Goal: Transaction & Acquisition: Book appointment/travel/reservation

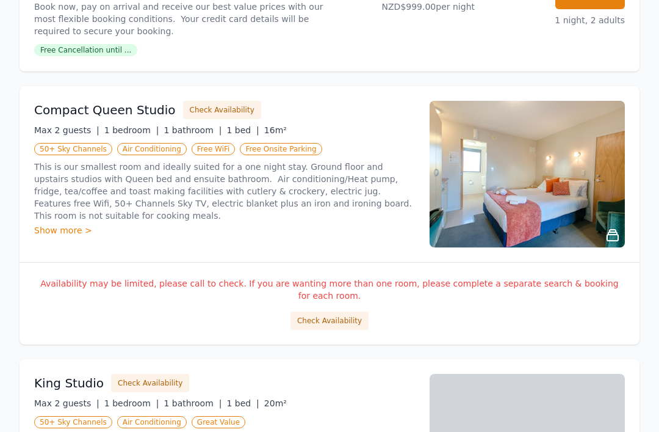
scroll to position [712, 0]
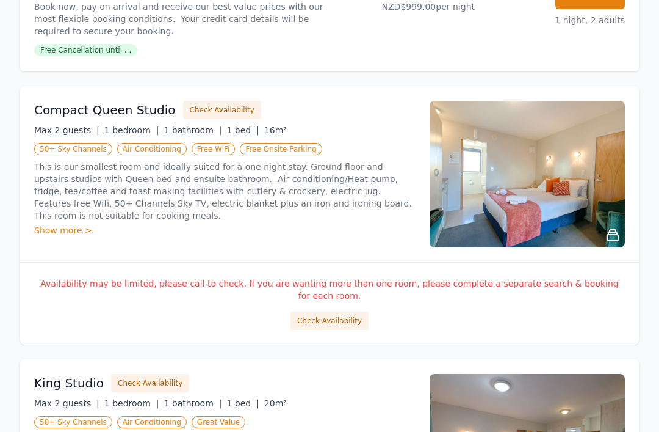
click at [332, 311] on button "Check Availability" at bounding box center [330, 320] width 78 height 18
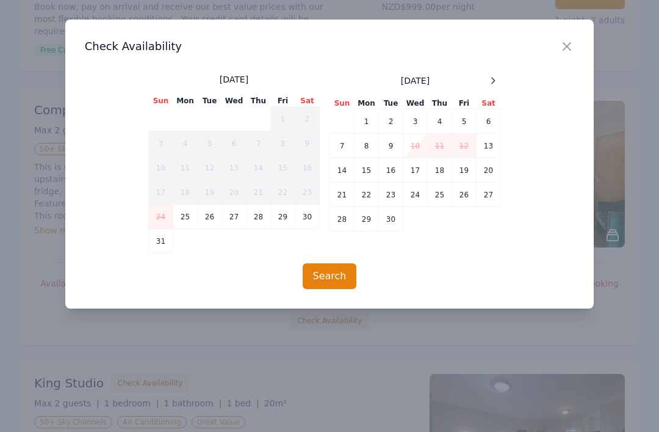
click at [493, 79] on icon at bounding box center [493, 81] width 10 height 10
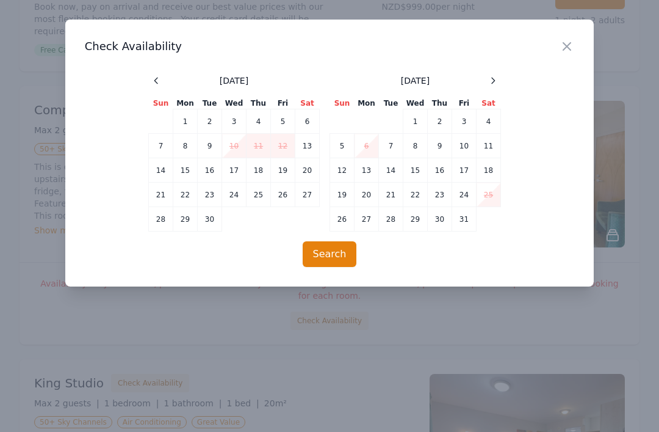
click at [494, 82] on icon at bounding box center [493, 80] width 3 height 5
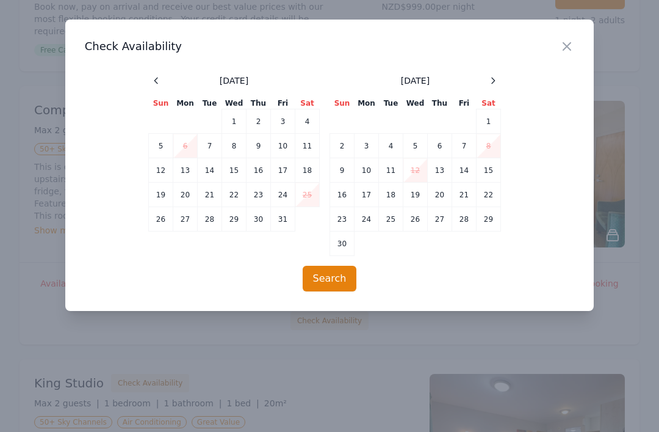
click at [498, 84] on icon at bounding box center [493, 81] width 10 height 10
click at [419, 122] on td "3" at bounding box center [416, 121] width 24 height 24
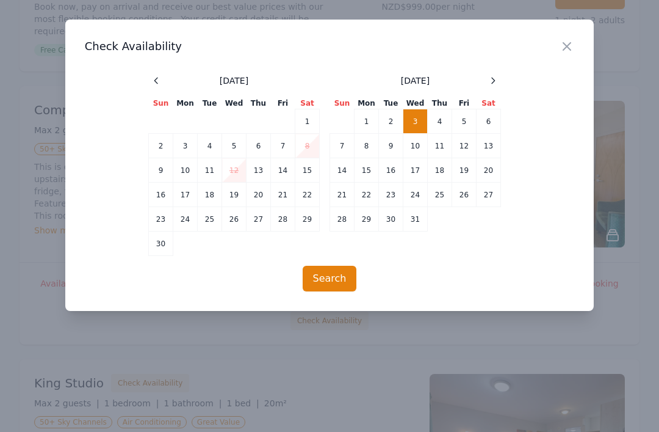
click at [440, 121] on td "4" at bounding box center [440, 121] width 24 height 24
click at [331, 276] on button "Search" at bounding box center [330, 279] width 54 height 26
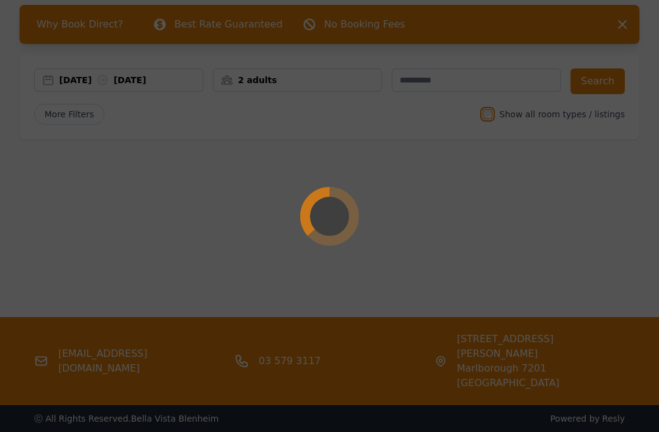
scroll to position [59, 0]
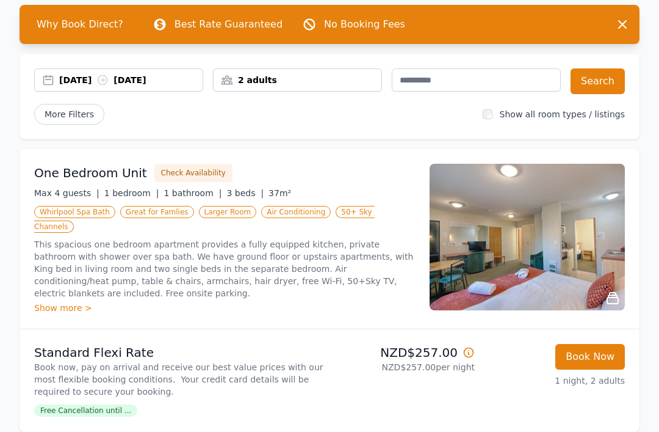
click at [196, 168] on button "Check Availability" at bounding box center [193, 173] width 78 height 18
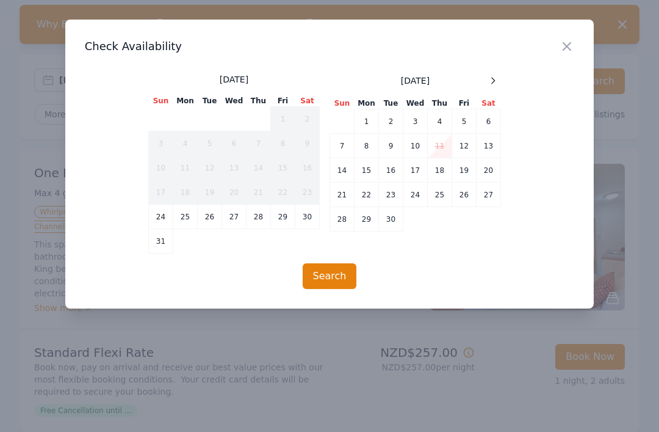
click at [491, 81] on icon at bounding box center [493, 81] width 10 height 10
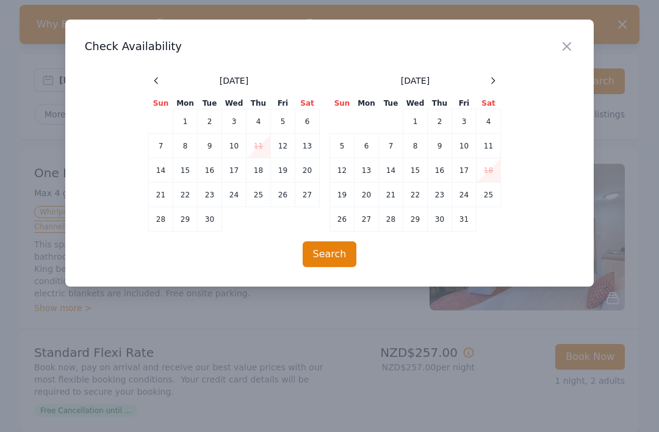
click at [494, 84] on icon at bounding box center [493, 81] width 10 height 10
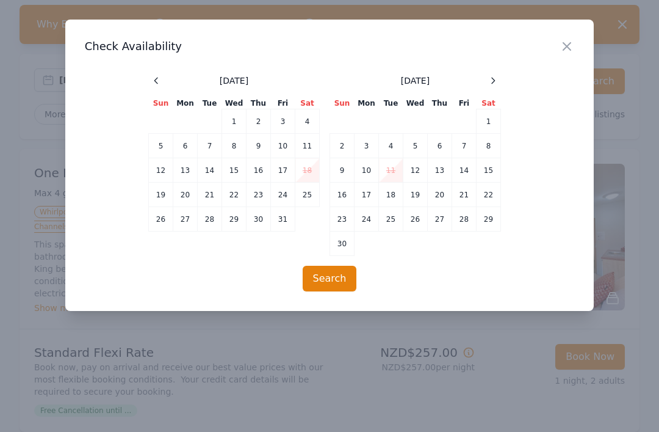
click at [489, 84] on icon at bounding box center [493, 81] width 10 height 10
click at [414, 122] on td "3" at bounding box center [416, 121] width 24 height 24
click at [446, 120] on td "4" at bounding box center [440, 121] width 24 height 24
click at [333, 274] on button "Search" at bounding box center [330, 279] width 54 height 26
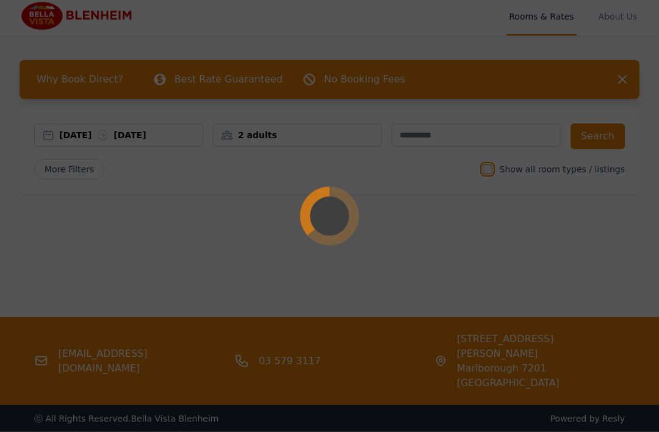
scroll to position [0, 0]
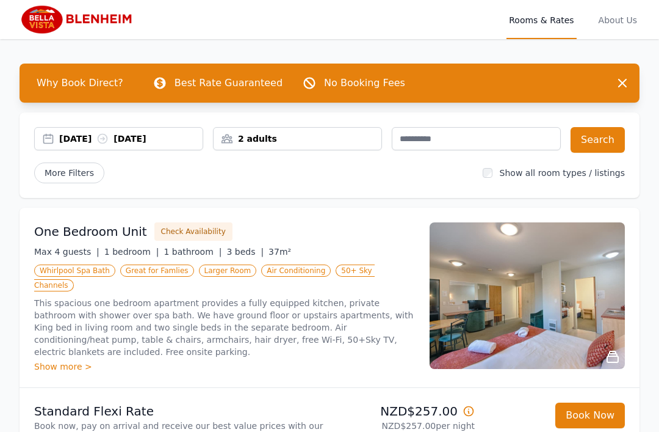
click at [604, 140] on button "Search" at bounding box center [598, 140] width 54 height 26
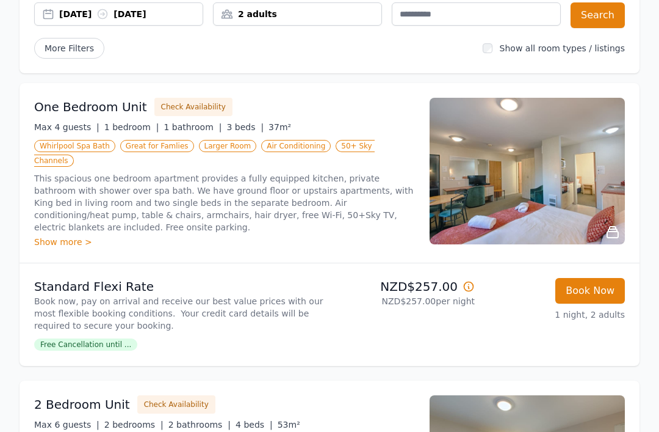
scroll to position [127, 0]
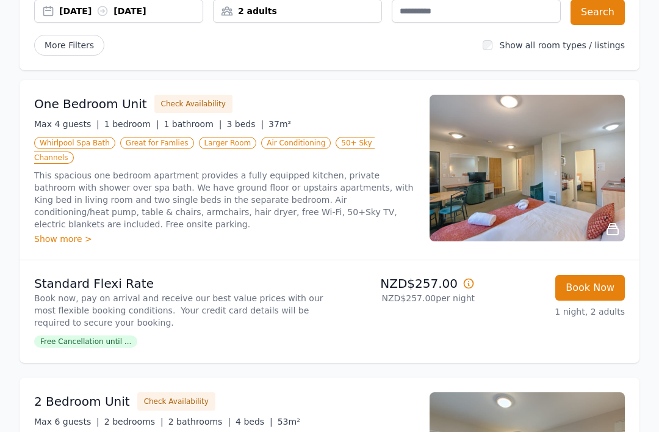
click at [64, 233] on div "Show more >" at bounding box center [224, 239] width 381 height 12
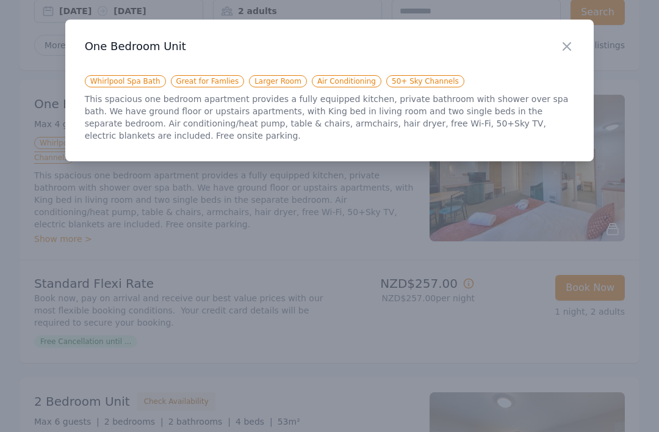
click at [570, 46] on icon "button" at bounding box center [567, 46] width 15 height 15
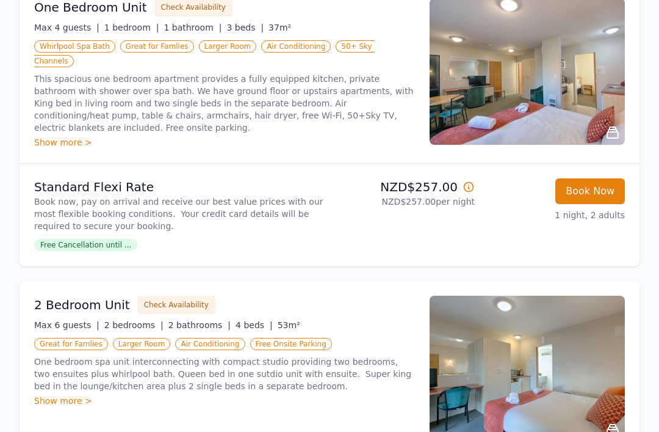
scroll to position [220, 0]
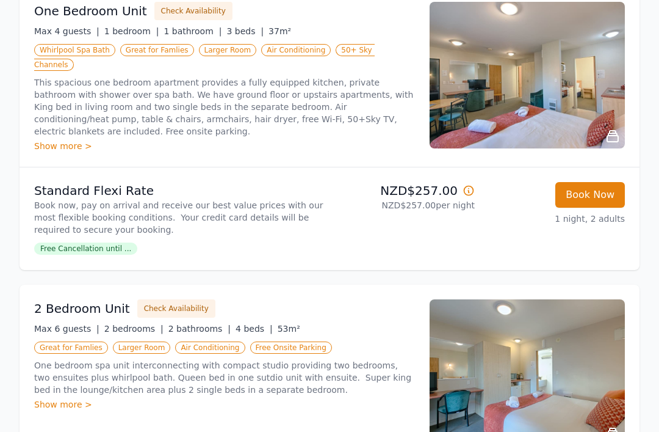
click at [357, 371] on p "One bedroom spa unit interconnecting with compact studio providing two bedrooms…" at bounding box center [224, 377] width 381 height 37
click at [526, 89] on img at bounding box center [527, 75] width 195 height 147
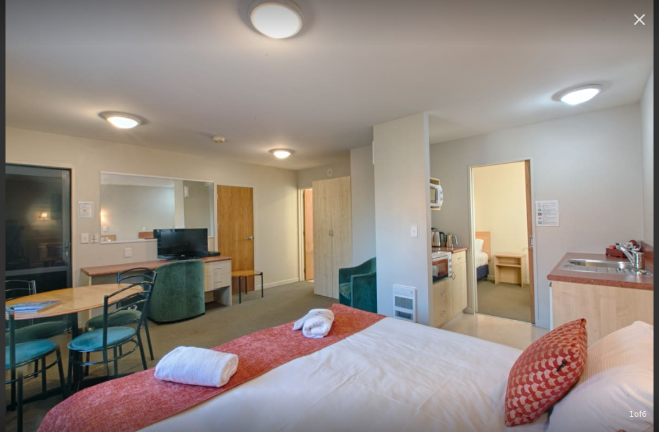
click at [521, 157] on img at bounding box center [329, 216] width 648 height 432
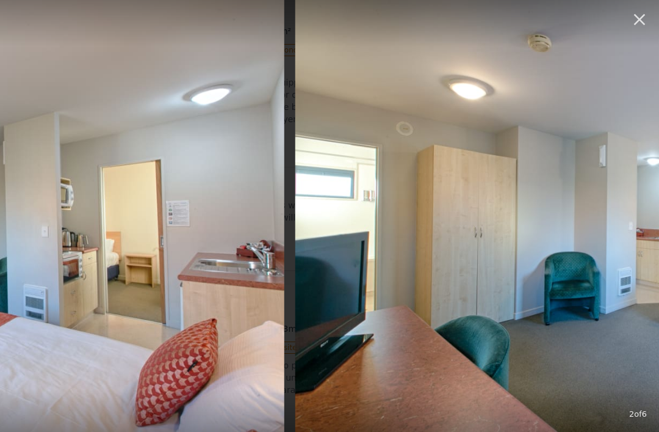
click at [485, 200] on img at bounding box center [619, 216] width 648 height 432
